Goal: Transaction & Acquisition: Purchase product/service

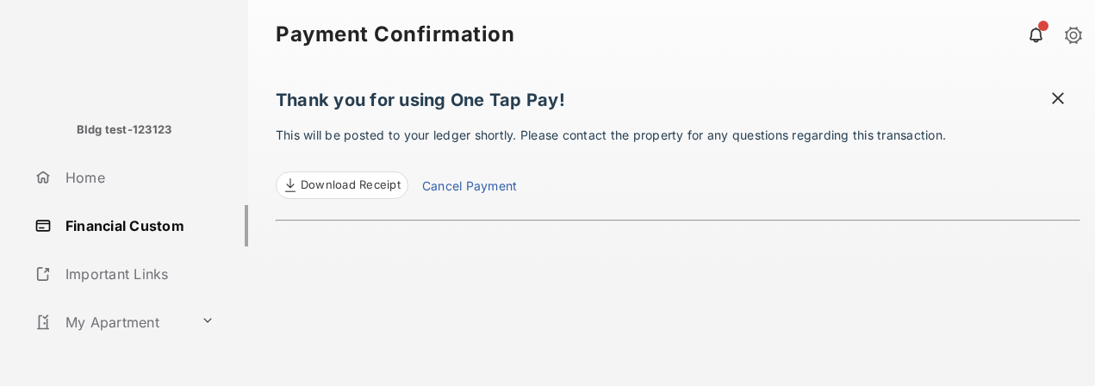
click at [1063, 102] on span at bounding box center [1058, 101] width 17 height 22
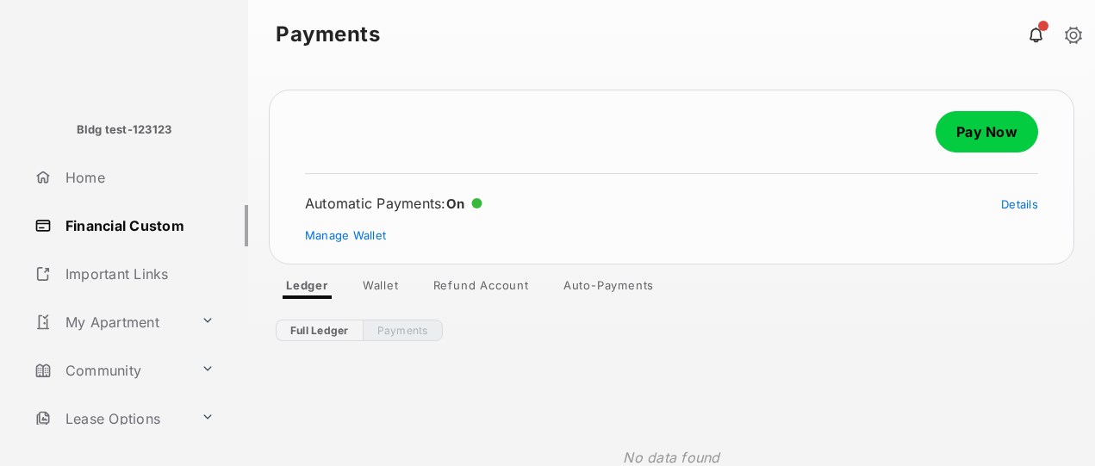
click at [978, 136] on link "Pay Now" at bounding box center [987, 131] width 103 height 41
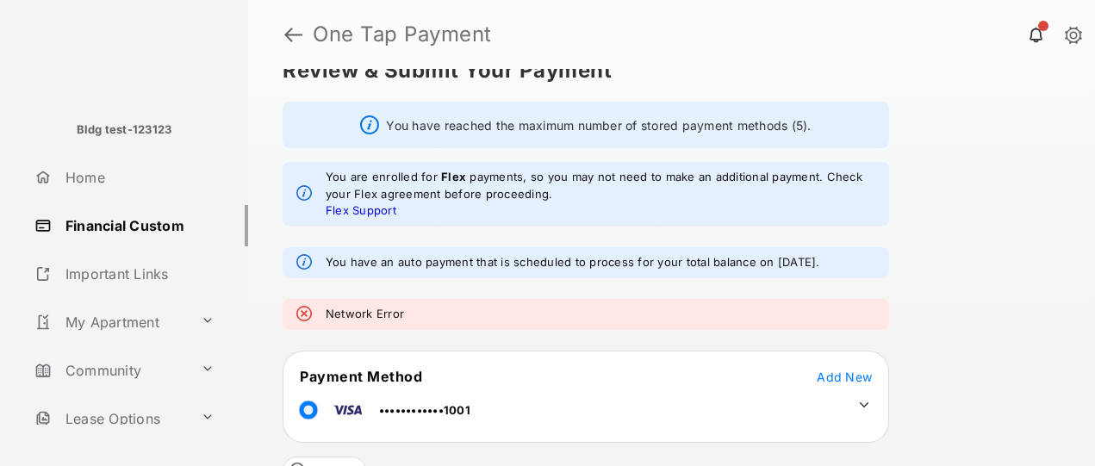
scroll to position [280, 0]
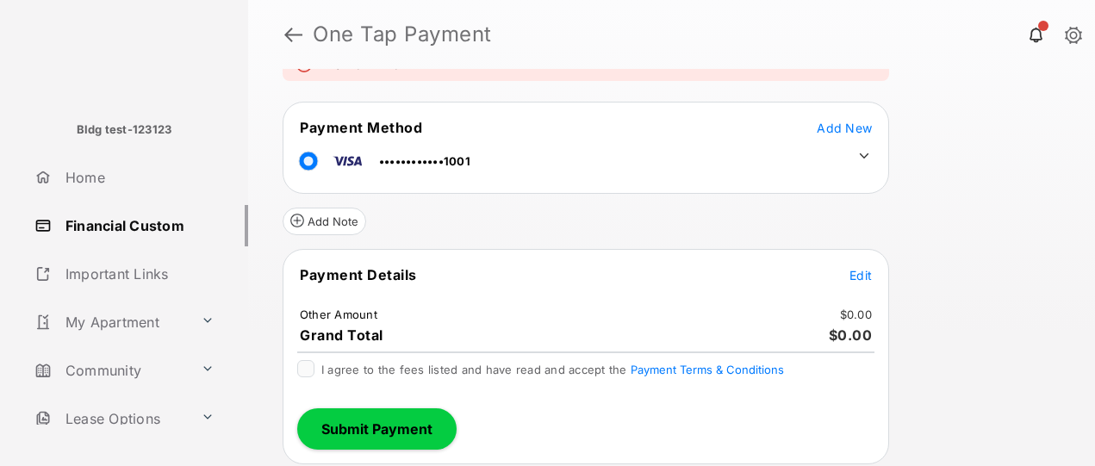
click at [861, 277] on span "Edit" at bounding box center [861, 275] width 22 height 15
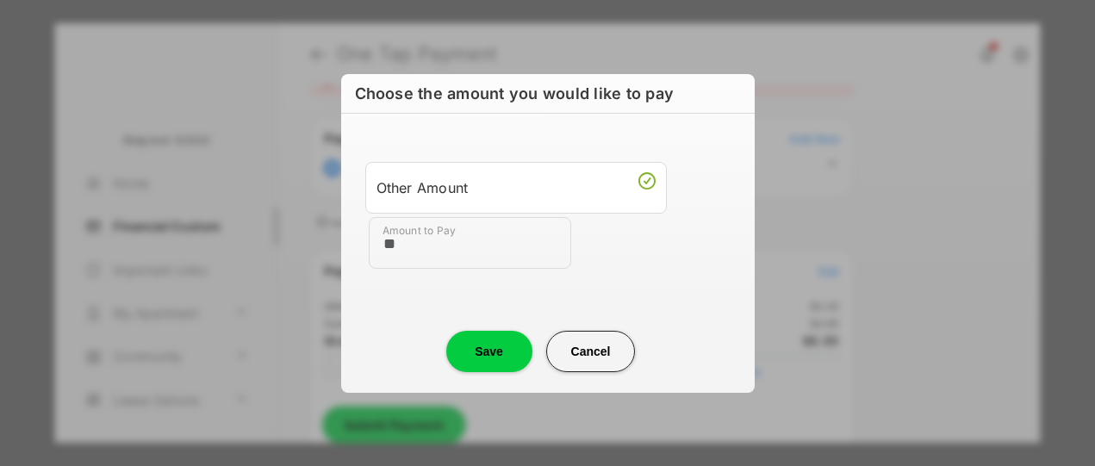
type input "**"
click at [489, 356] on button "Save" at bounding box center [489, 351] width 86 height 41
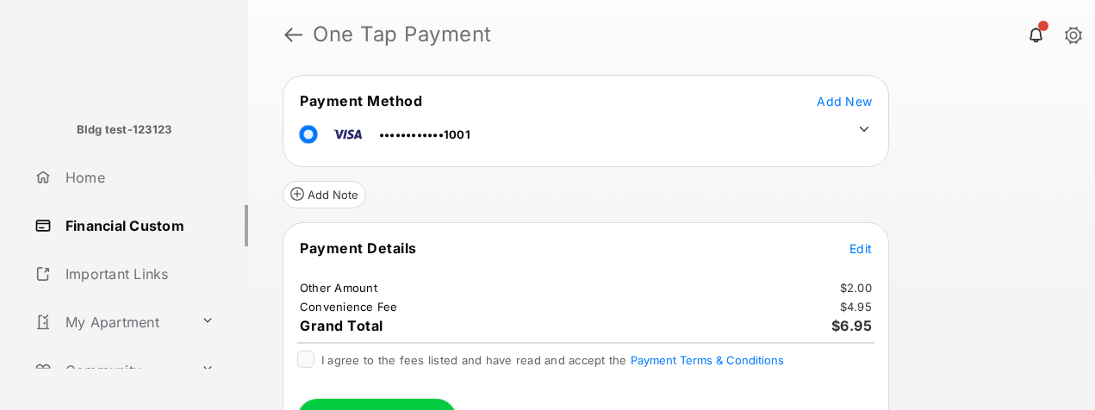
scroll to position [352, 0]
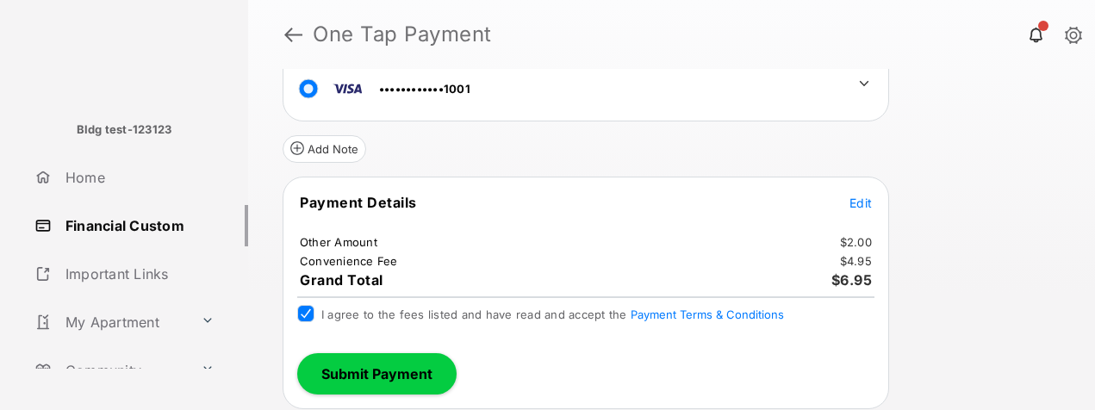
click at [382, 376] on button "Submit Payment" at bounding box center [376, 373] width 159 height 41
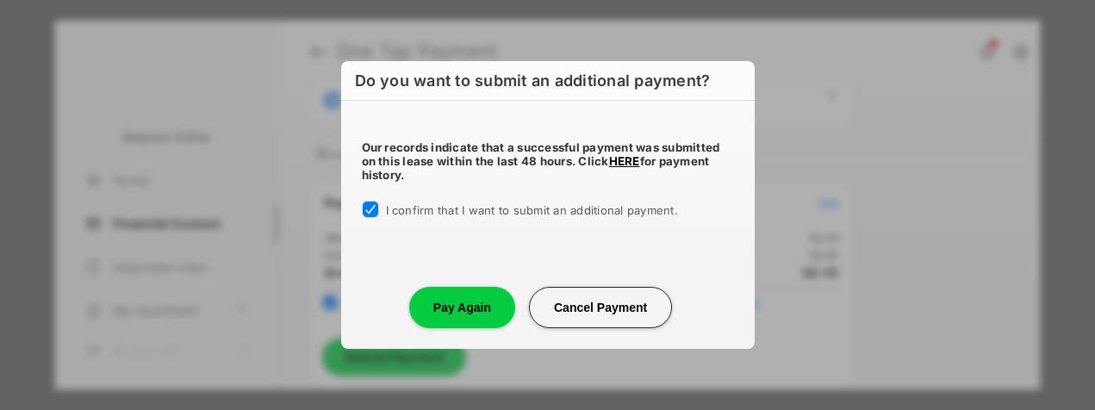
click at [474, 306] on button "Pay Again" at bounding box center [462, 307] width 106 height 41
